Goal: Information Seeking & Learning: Understand process/instructions

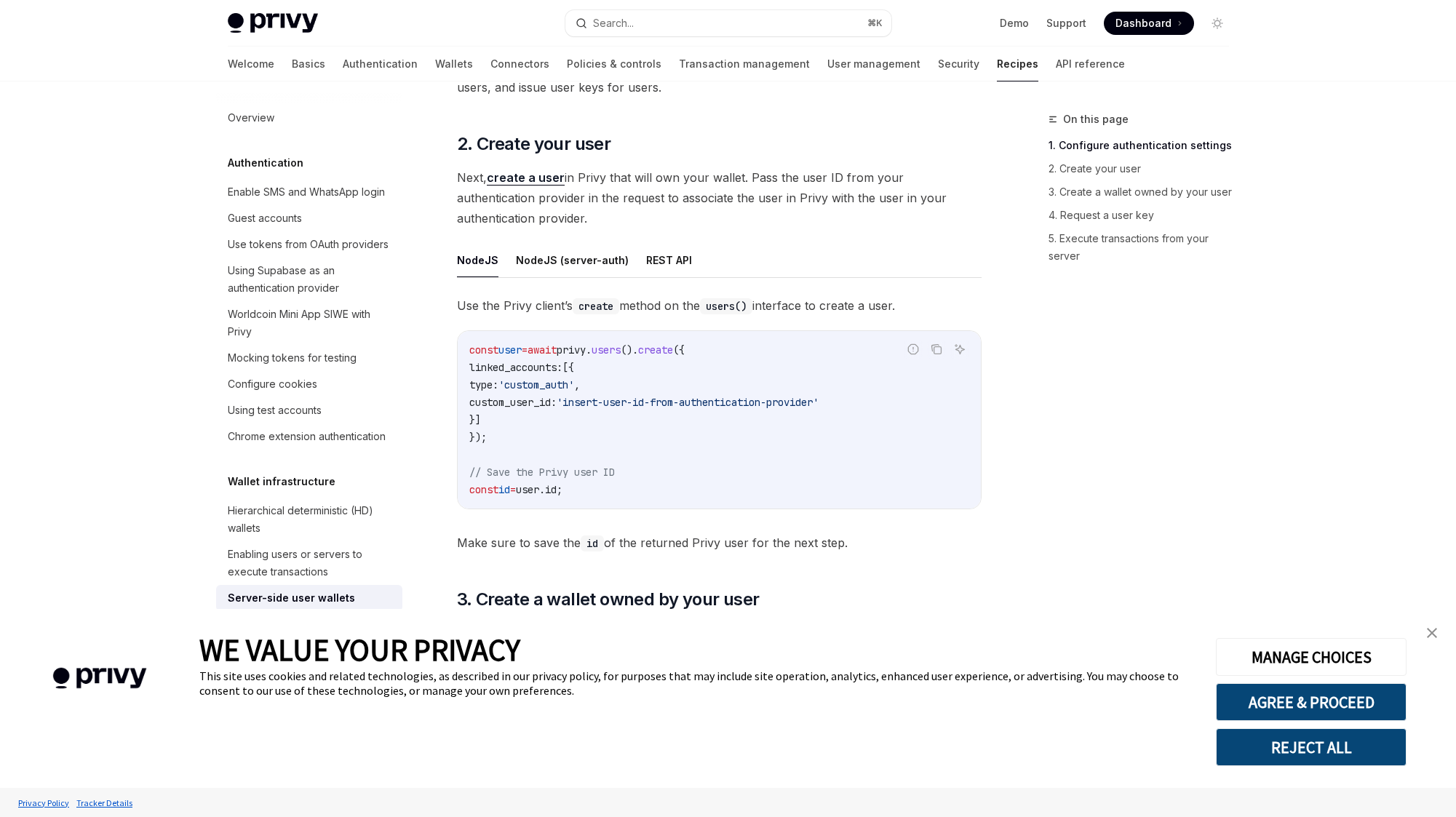
scroll to position [1360, 0]
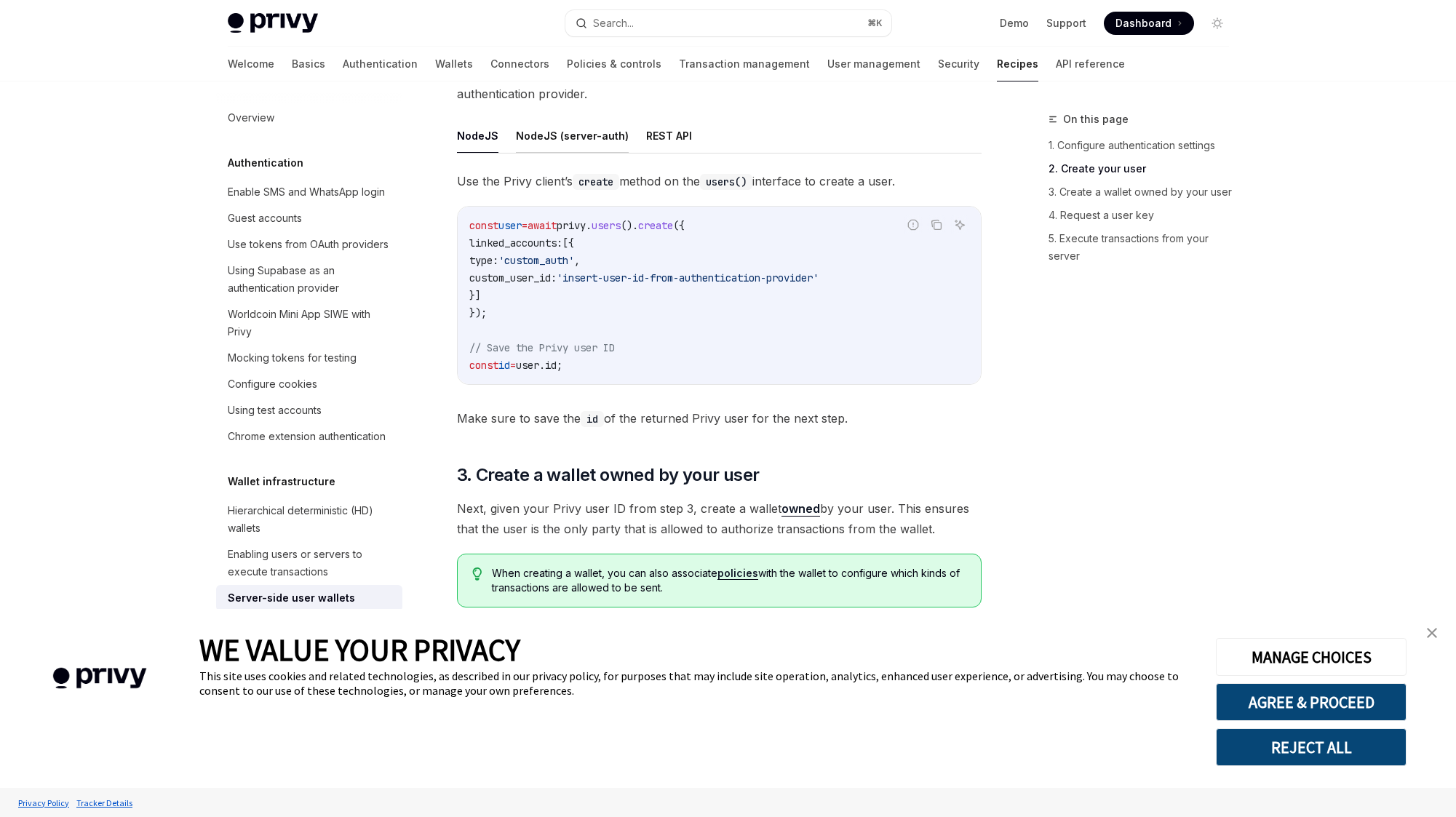
click at [569, 139] on button "NodeJS (server-auth)" at bounding box center [572, 135] width 113 height 34
click at [470, 140] on button "NodeJS" at bounding box center [477, 135] width 41 height 34
click at [547, 137] on button "NodeJS (server-auth)" at bounding box center [572, 135] width 113 height 34
click at [463, 142] on button "NodeJS" at bounding box center [477, 135] width 41 height 34
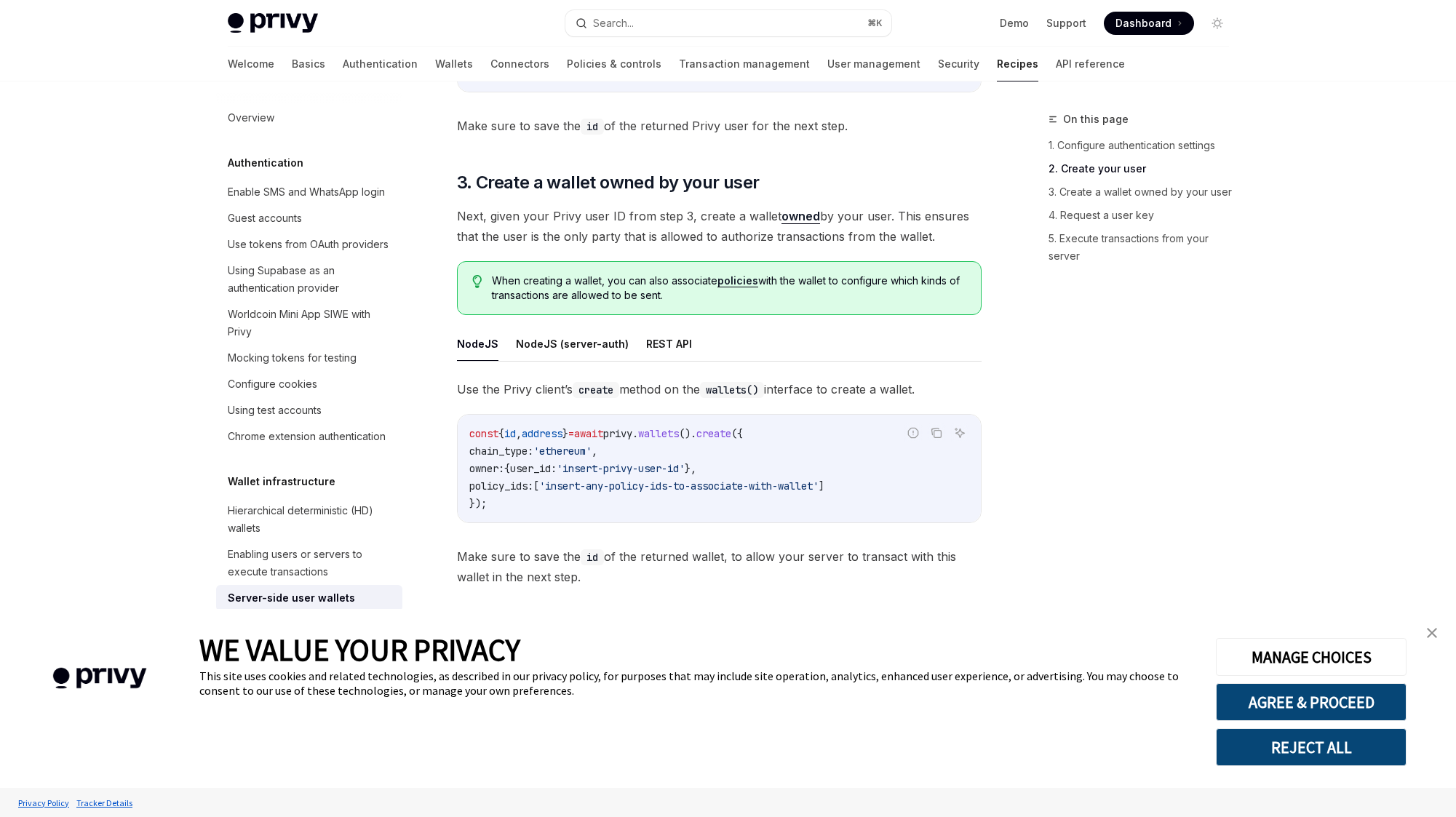
scroll to position [1655, 0]
click at [529, 343] on button "NodeJS (server-auth)" at bounding box center [572, 341] width 113 height 34
click at [473, 341] on button "NodeJS" at bounding box center [477, 341] width 41 height 34
click at [551, 335] on button "NodeJS (server-auth)" at bounding box center [572, 341] width 113 height 34
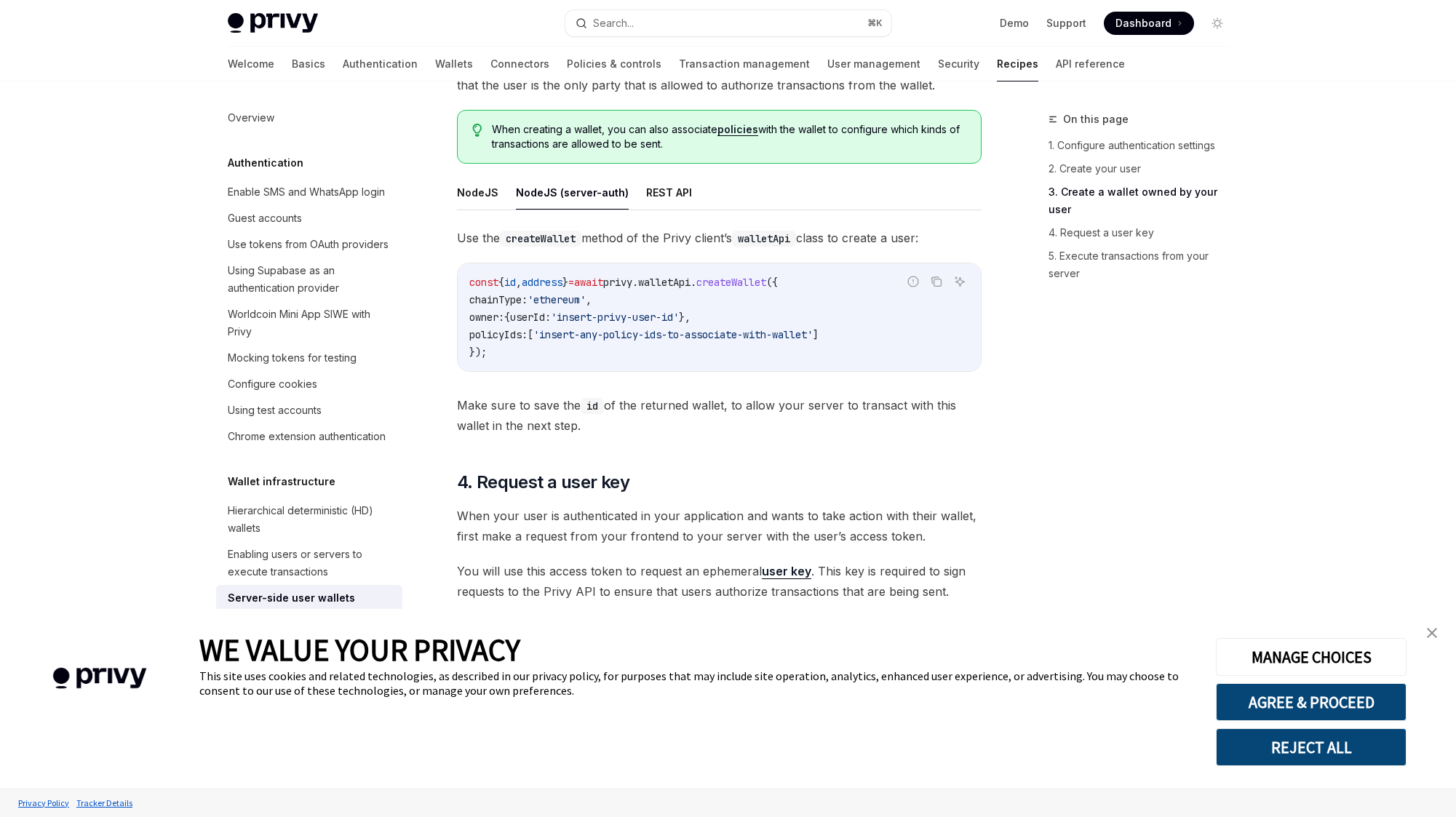
scroll to position [1802, 0]
click at [472, 194] on button "NodeJS" at bounding box center [477, 194] width 41 height 34
click at [542, 200] on button "NodeJS (server-auth)" at bounding box center [572, 194] width 113 height 34
click at [468, 199] on button "NodeJS" at bounding box center [477, 194] width 41 height 34
click at [546, 191] on button "NodeJS (server-auth)" at bounding box center [572, 194] width 113 height 34
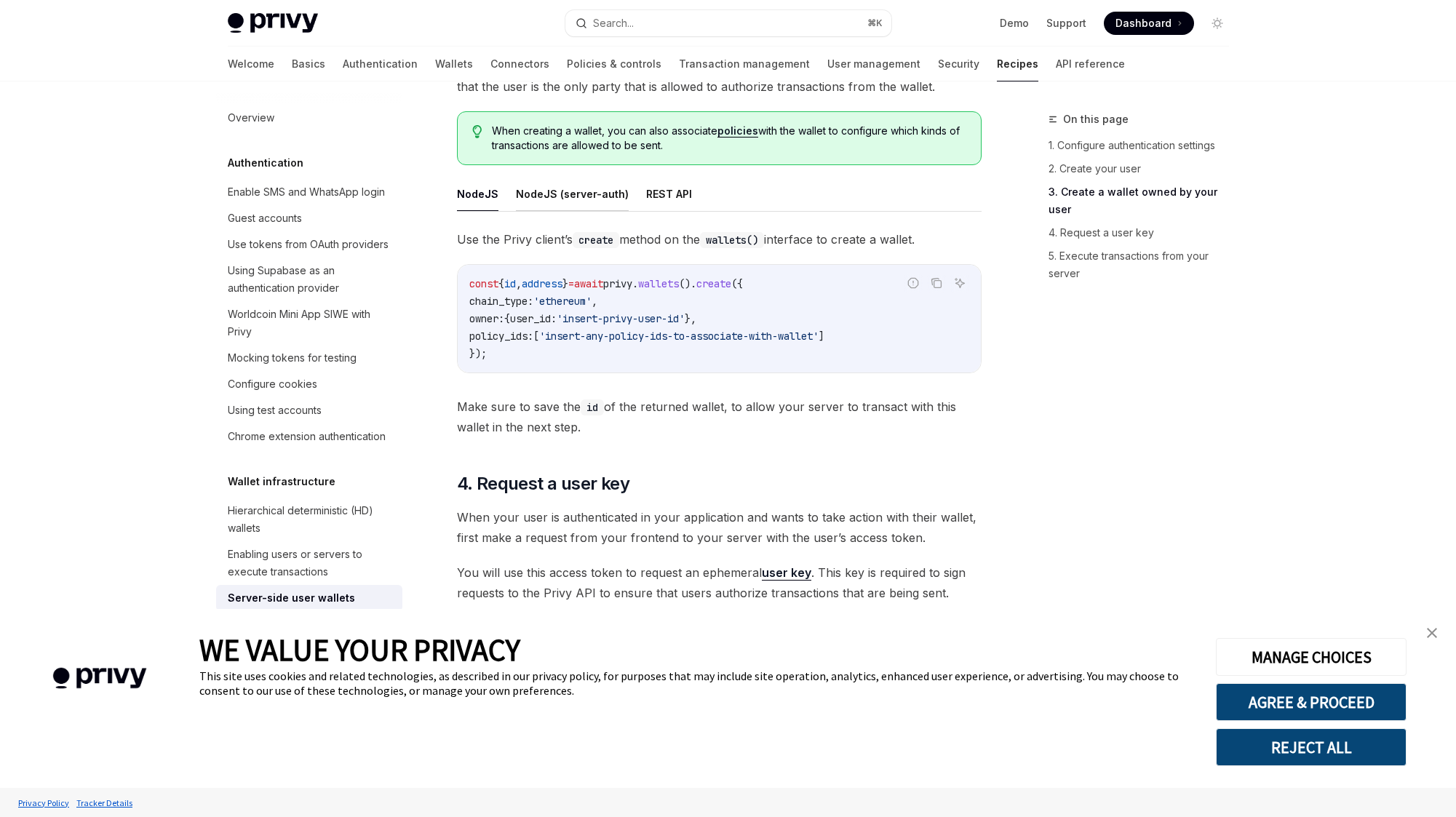
type textarea "*"
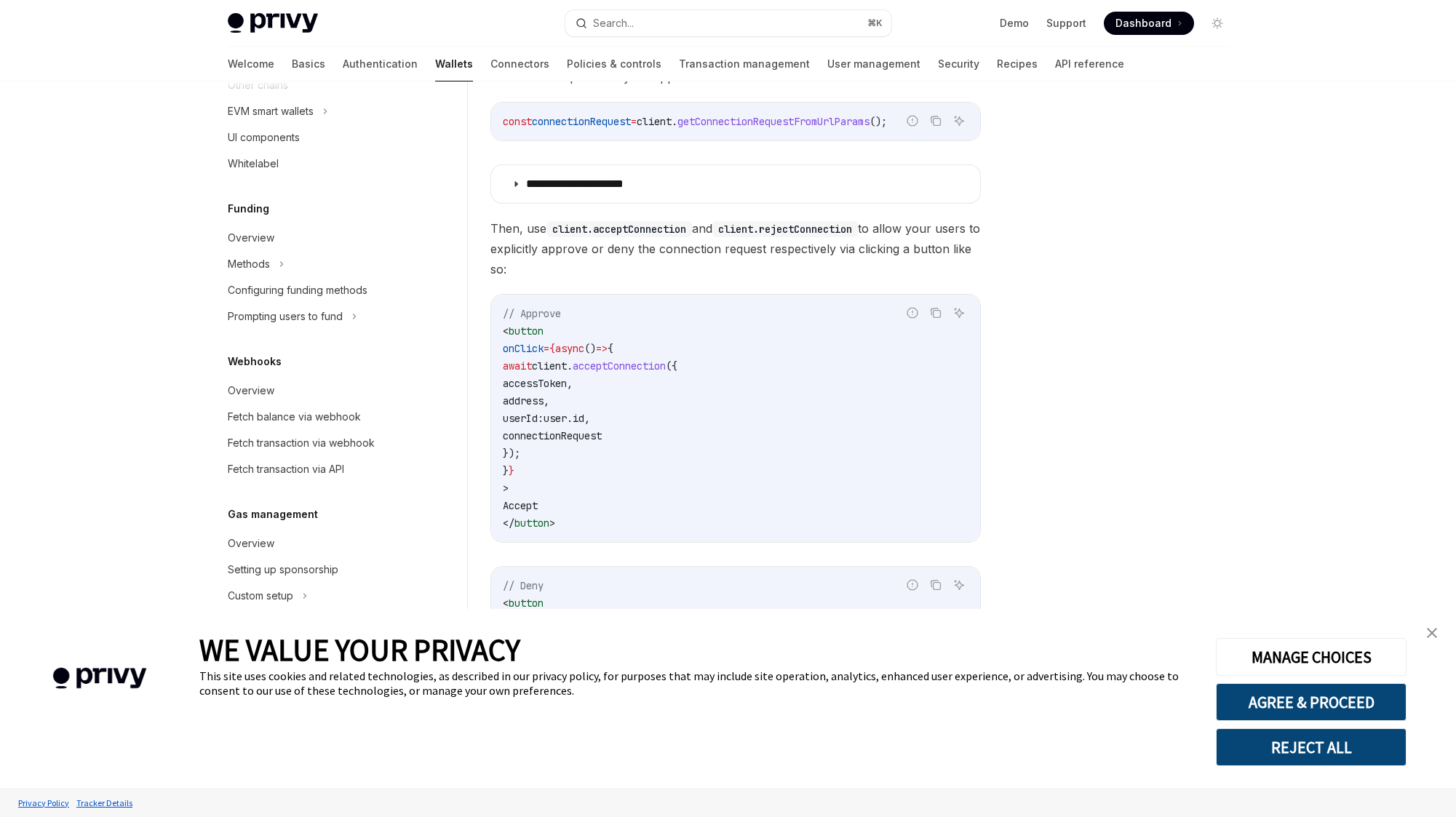
scroll to position [949, 0]
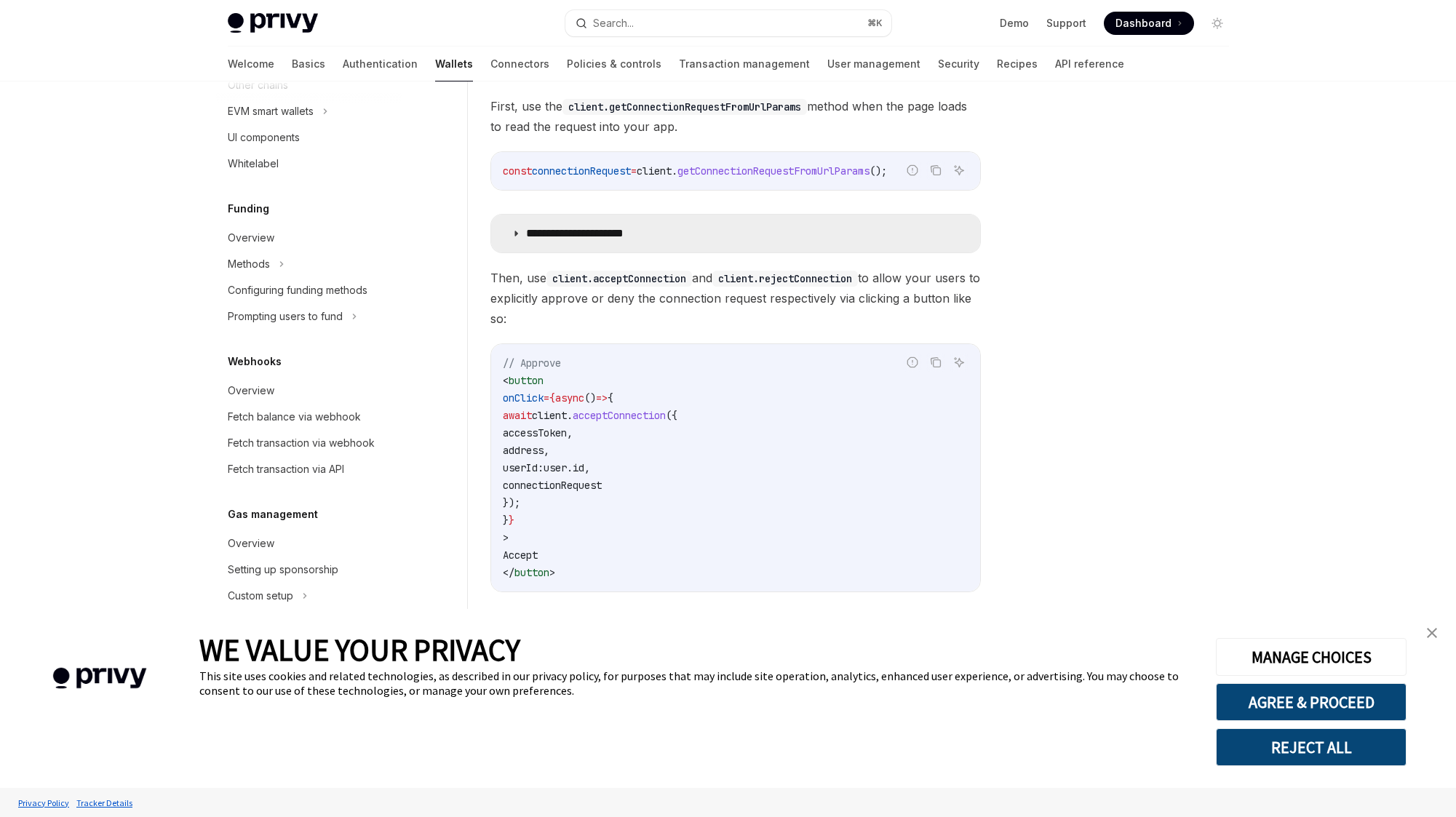
click at [577, 234] on p "**********" at bounding box center [592, 233] width 133 height 14
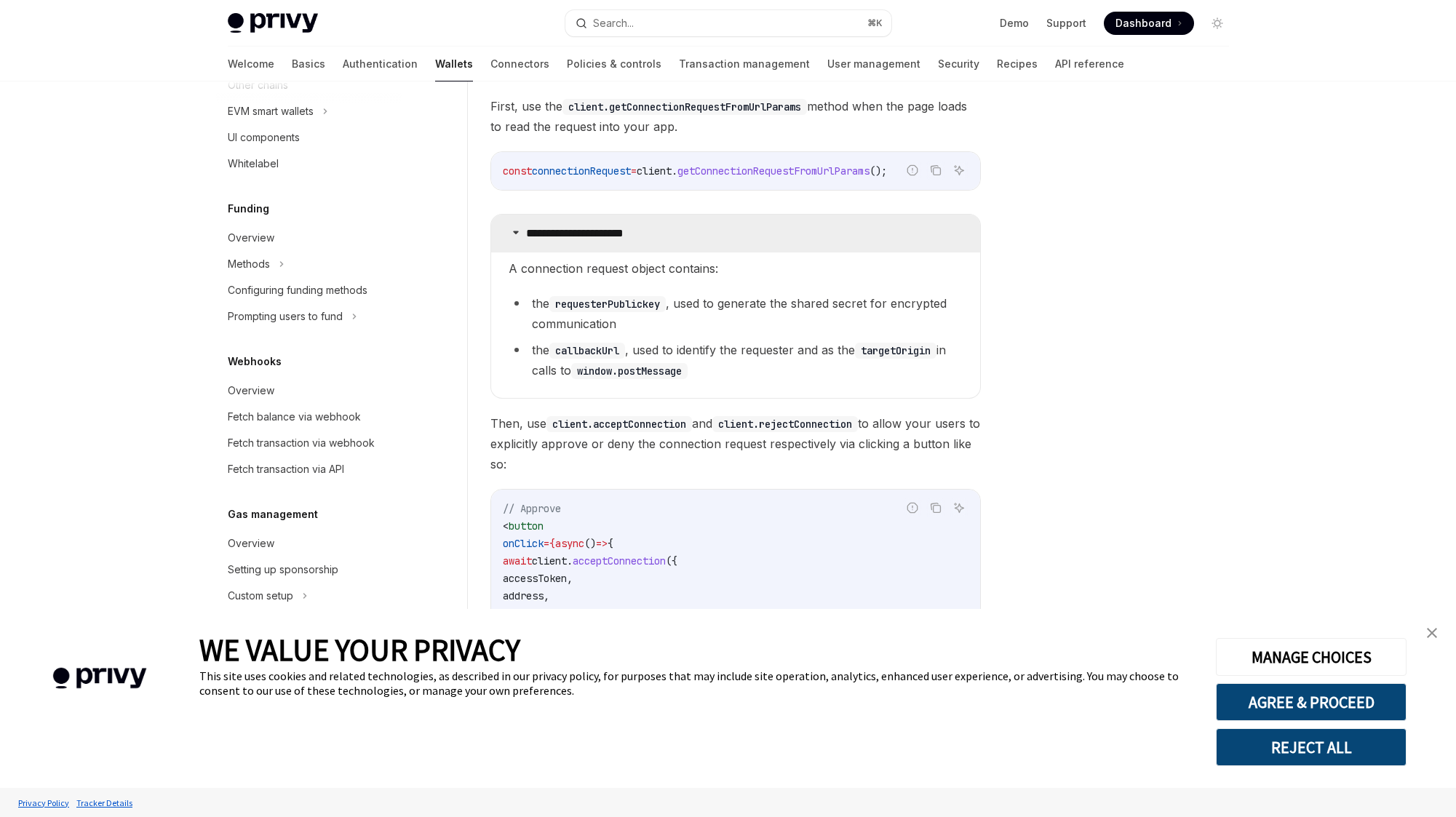
click at [577, 234] on p "**********" at bounding box center [592, 233] width 133 height 14
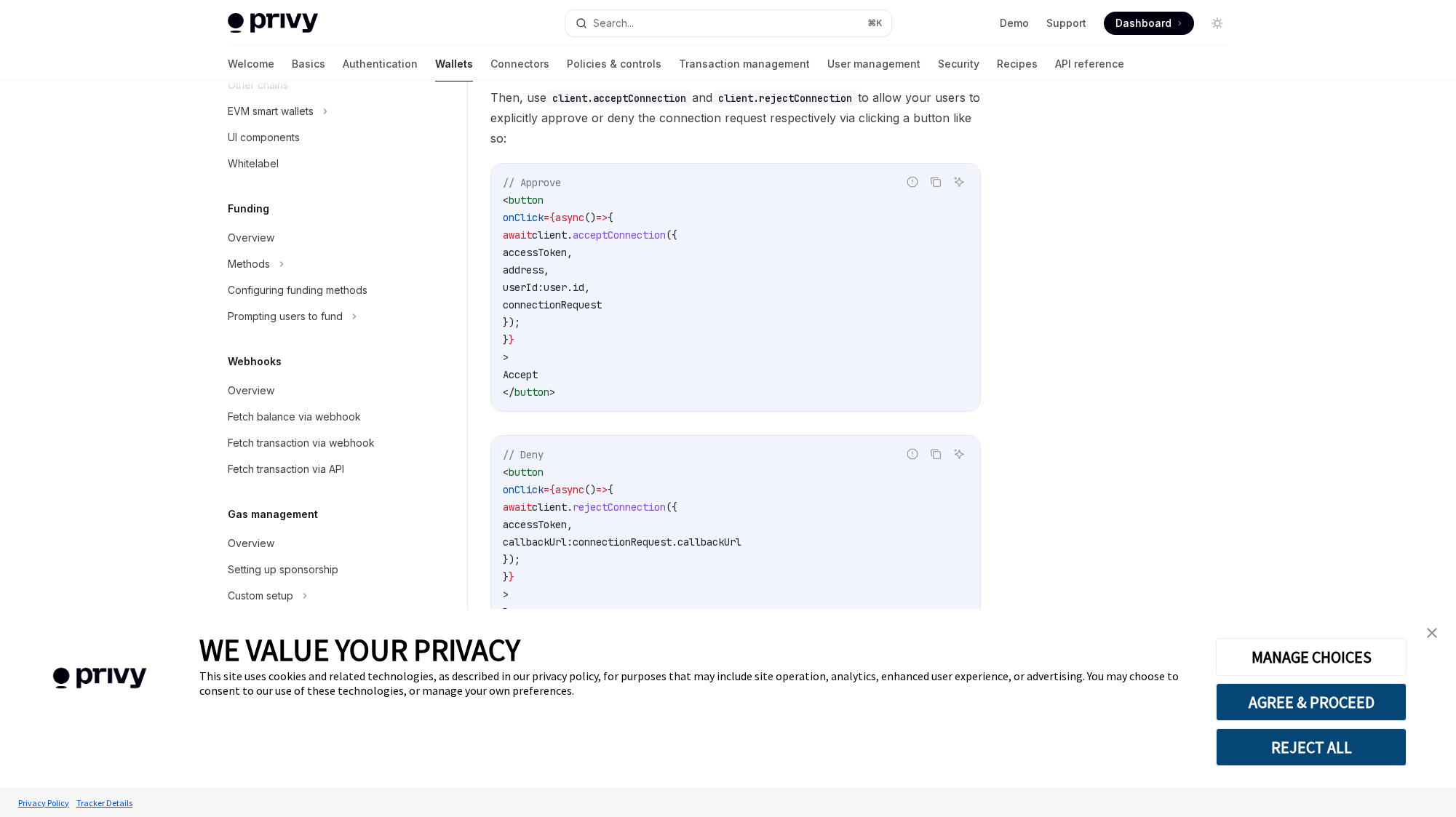
scroll to position [1110, 0]
